Goal: Transaction & Acquisition: Purchase product/service

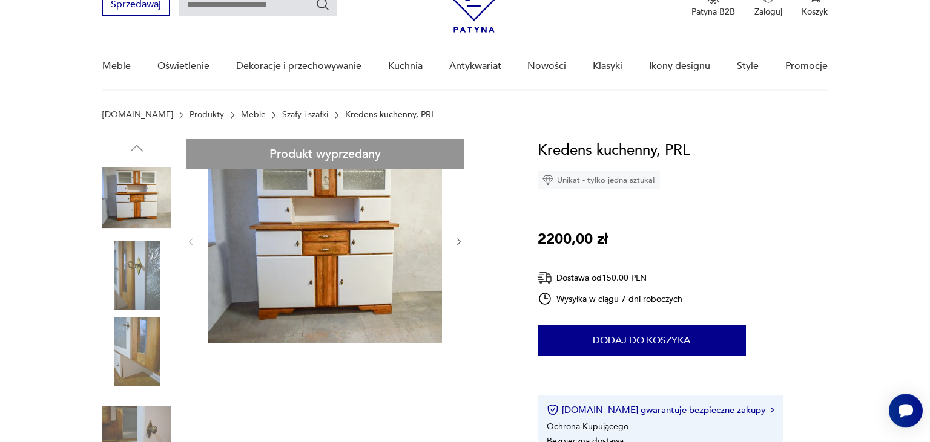
scroll to position [64, 0]
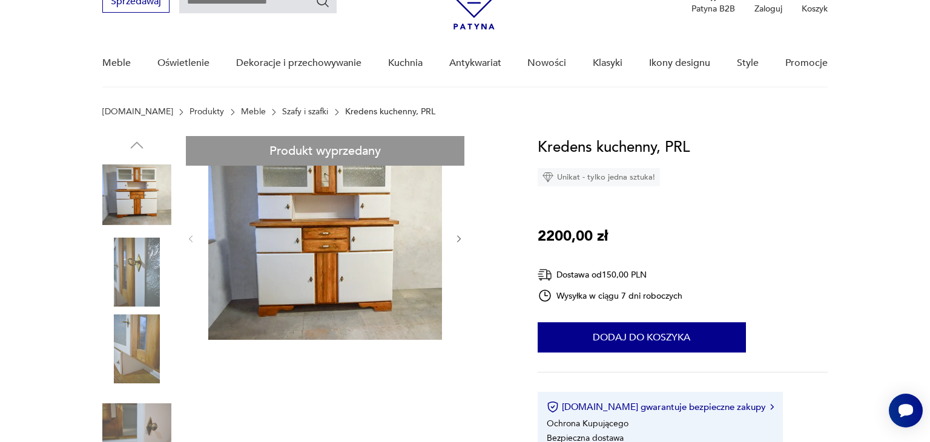
click at [456, 239] on icon "button" at bounding box center [459, 239] width 10 height 10
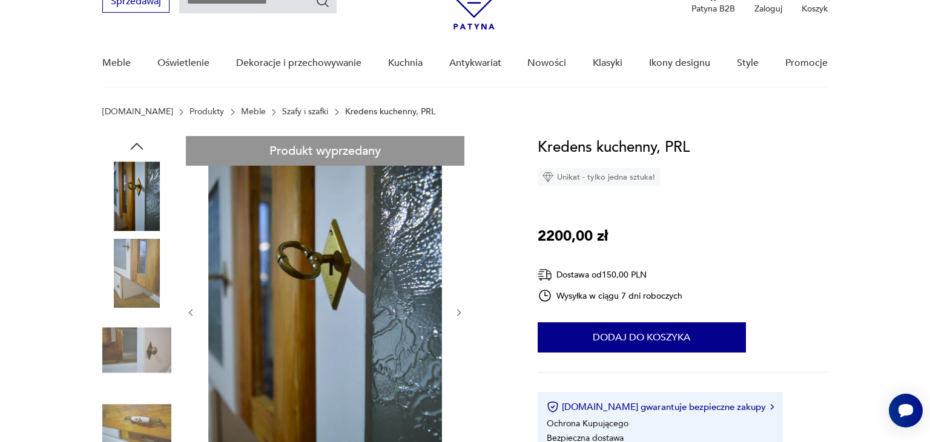
click at [456, 314] on icon "button" at bounding box center [459, 313] width 10 height 10
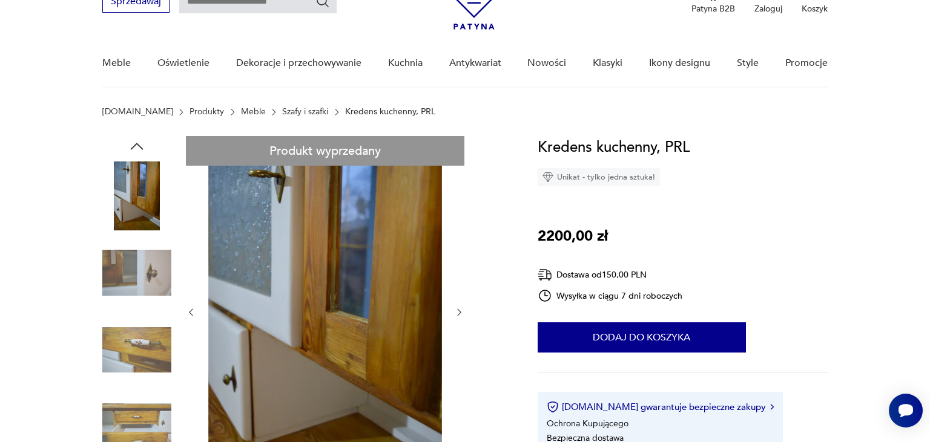
click at [456, 313] on icon "button" at bounding box center [459, 312] width 10 height 10
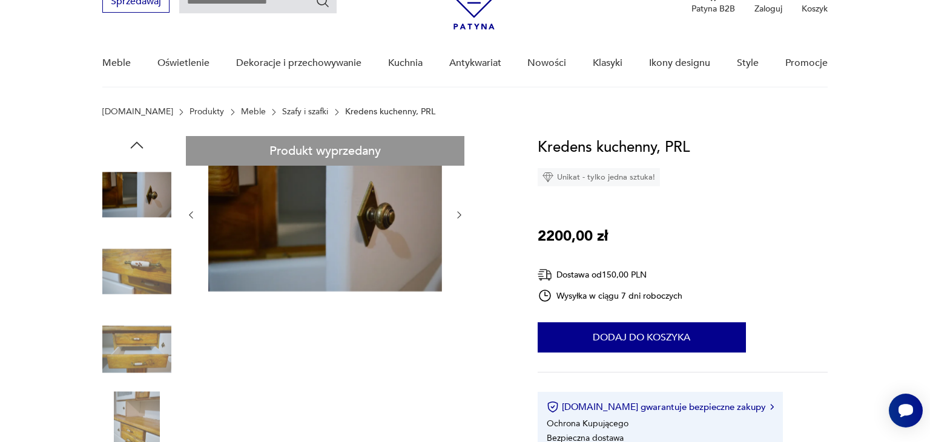
click at [458, 311] on div "Produkt wyprzedany" at bounding box center [325, 311] width 278 height 351
click at [461, 208] on div at bounding box center [325, 215] width 278 height 158
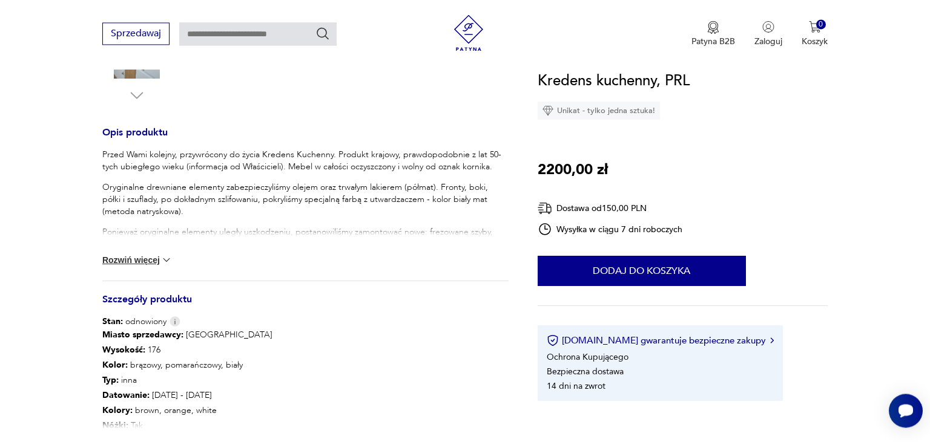
scroll to position [447, 0]
